Goal: Find specific page/section: Find specific page/section

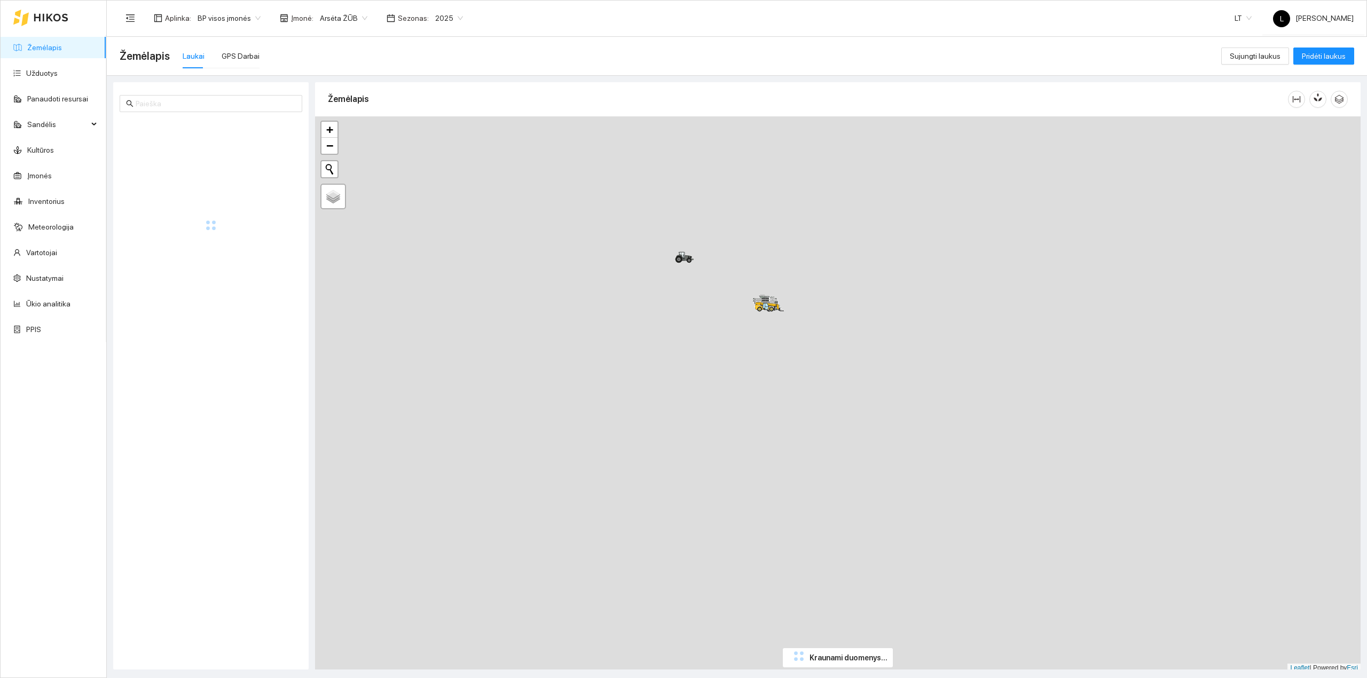
click at [39, 25] on div at bounding box center [40, 18] width 55 height 34
